Goal: Task Accomplishment & Management: Complete application form

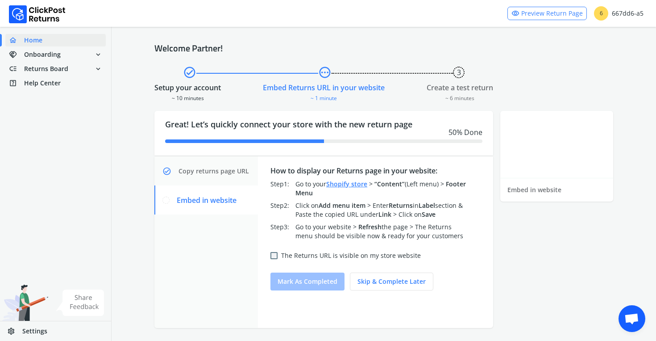
scroll to position [168, 0]
click at [234, 170] on span "Copy returns page URL" at bounding box center [214, 170] width 71 height 9
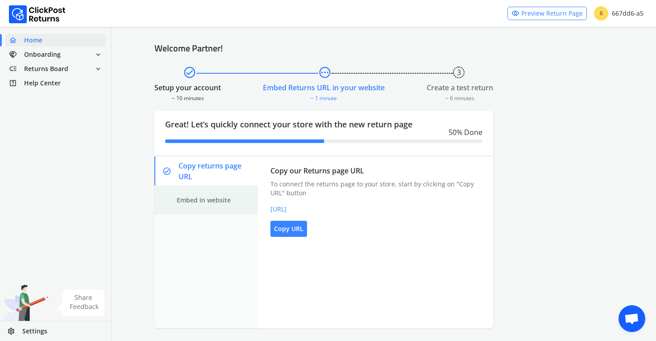
click at [231, 197] on div "Embed in website" at bounding box center [206, 199] width 104 height 29
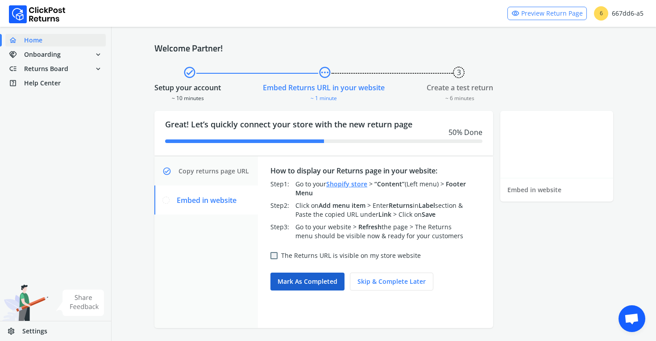
click at [298, 285] on button "Mark as completed" at bounding box center [307, 281] width 74 height 18
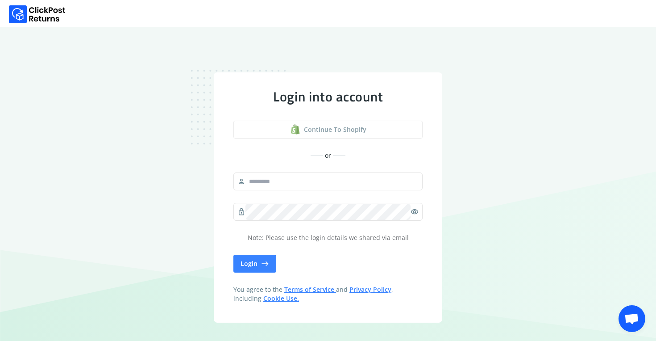
click at [339, 129] on span "Continue to shopify" at bounding box center [335, 129] width 62 height 9
click at [323, 129] on span "Continue to shopify" at bounding box center [335, 129] width 62 height 9
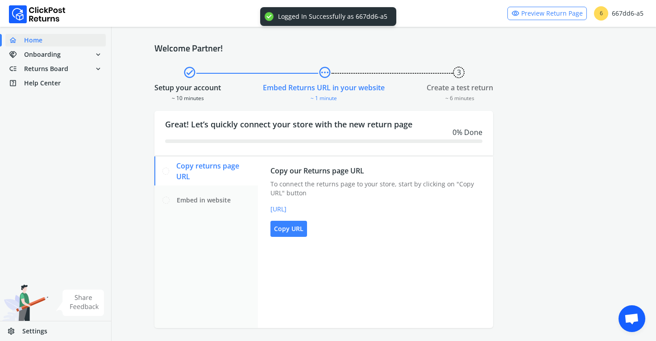
scroll to position [168, 0]
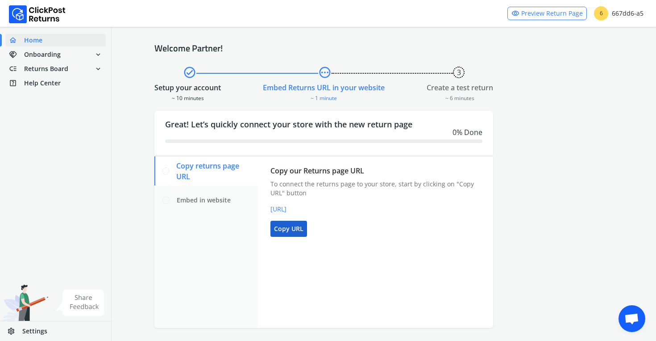
click at [292, 232] on button "Copy URL" at bounding box center [288, 228] width 37 height 16
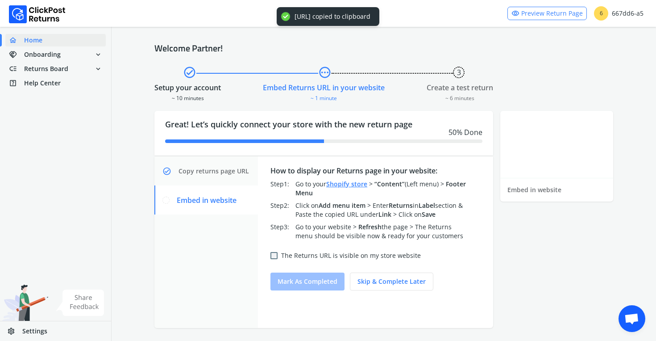
click at [278, 257] on div "The Returns URL is visible on my store website" at bounding box center [345, 255] width 150 height 16
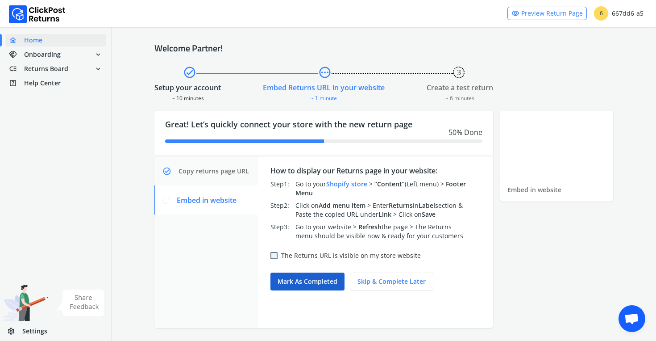
click at [292, 277] on button "Mark as completed" at bounding box center [307, 281] width 74 height 18
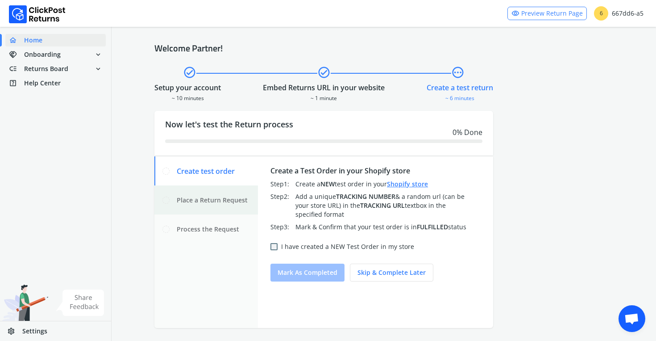
click at [208, 198] on span "Place a Return Request" at bounding box center [212, 199] width 71 height 9
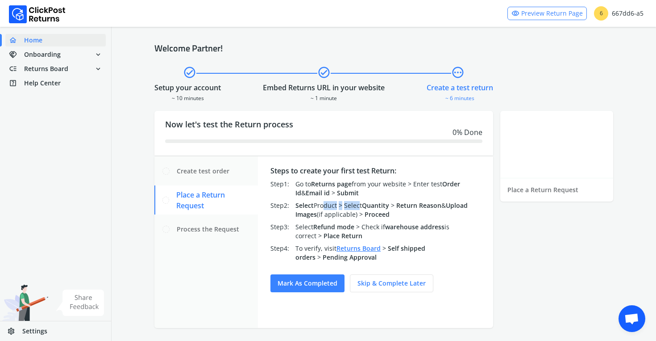
drag, startPoint x: 321, startPoint y: 208, endPoint x: 360, endPoint y: 207, distance: 38.8
click at [360, 207] on div "Select Product > Select Quantity > Return Reason & Upload Images (if applicable…" at bounding box center [382, 210] width 175 height 18
click at [360, 207] on span "Select Quantity" at bounding box center [366, 205] width 45 height 8
click at [219, 174] on span "Create test order" at bounding box center [203, 170] width 53 height 9
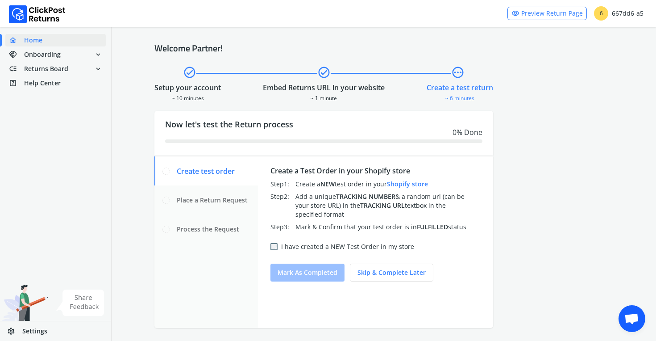
click at [401, 186] on link "Shopify store" at bounding box center [407, 183] width 41 height 8
click at [389, 272] on button "Skip & complete later" at bounding box center [391, 272] width 83 height 18
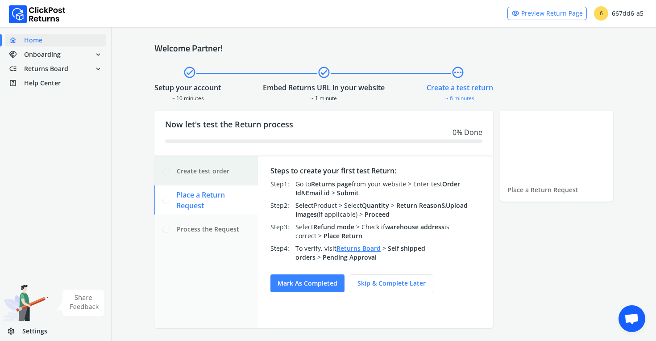
click at [204, 169] on span "Create test order" at bounding box center [203, 170] width 53 height 9
